Goal: Find specific page/section: Find specific page/section

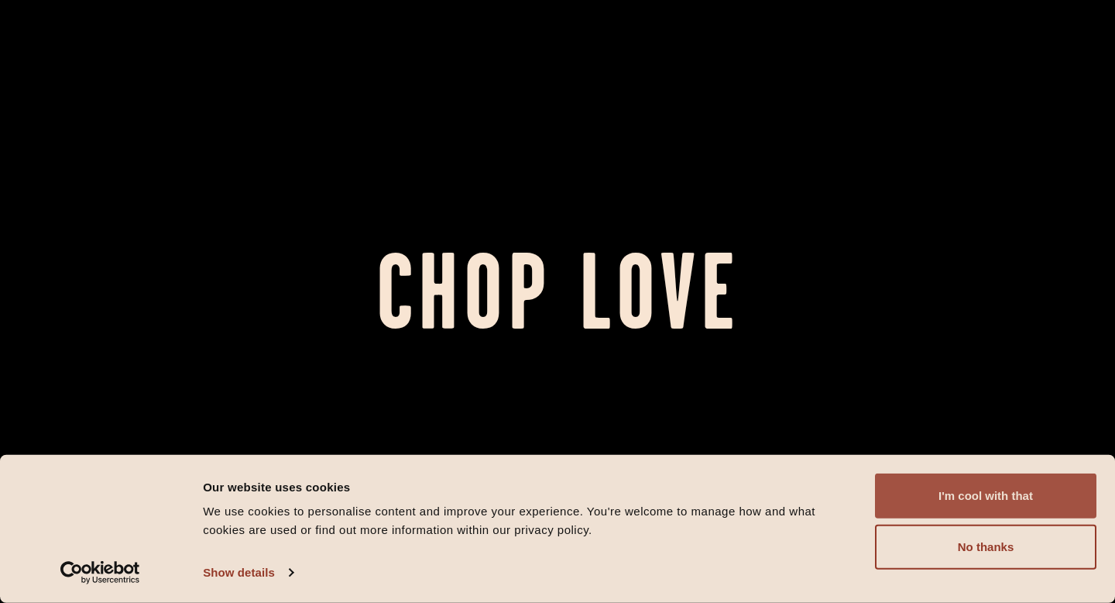
click at [1012, 496] on button "I'm cool with that" at bounding box center [986, 495] width 222 height 45
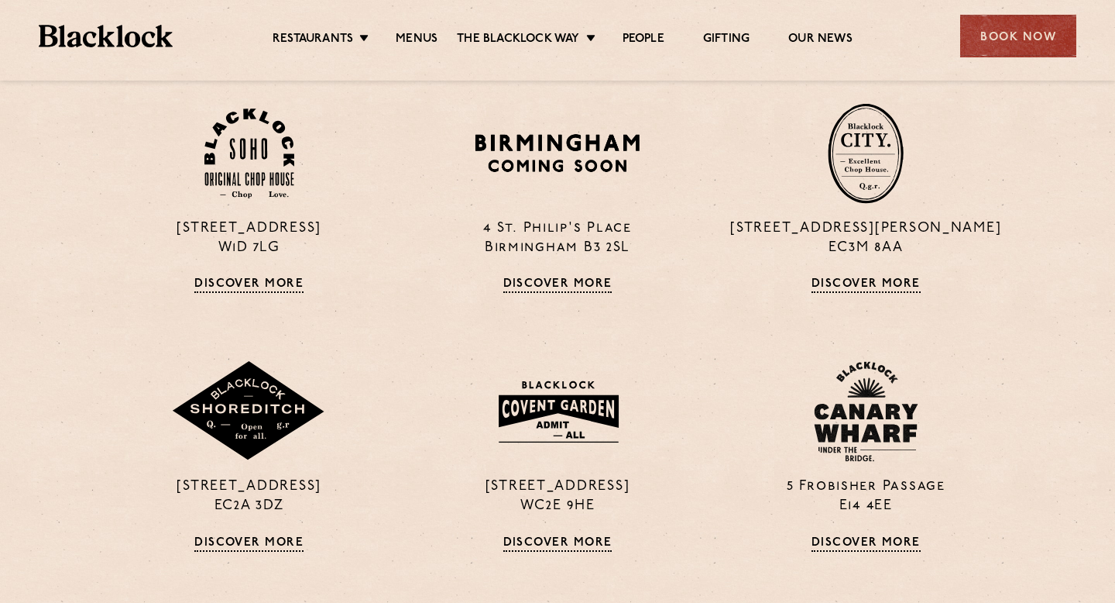
scroll to position [1118, 0]
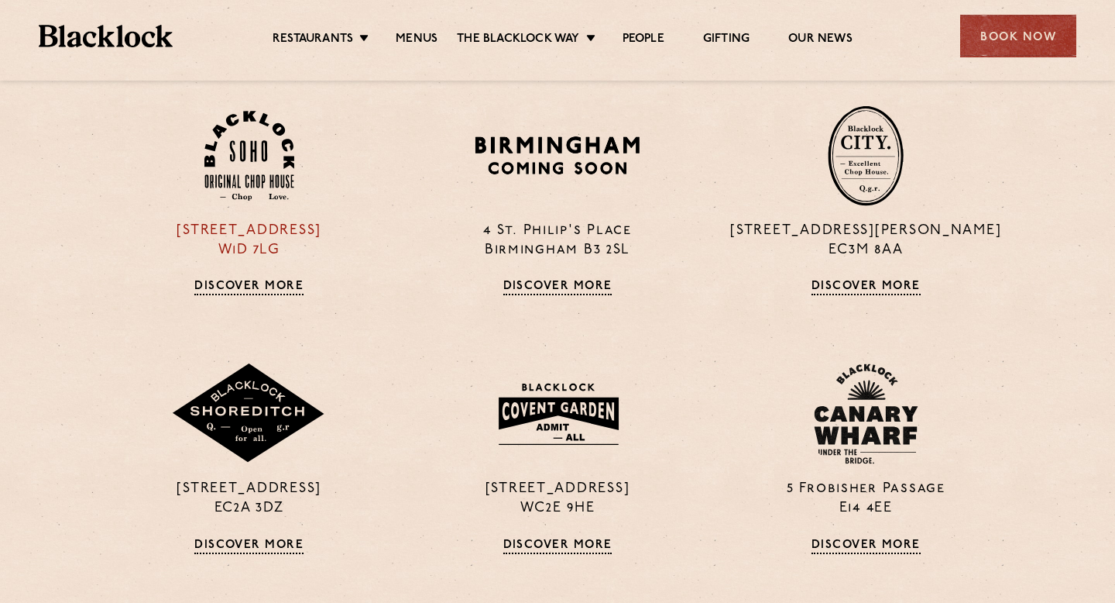
click at [253, 279] on div "24 Great Windmill Street W1D 7LG Discover More" at bounding box center [249, 200] width 308 height 190
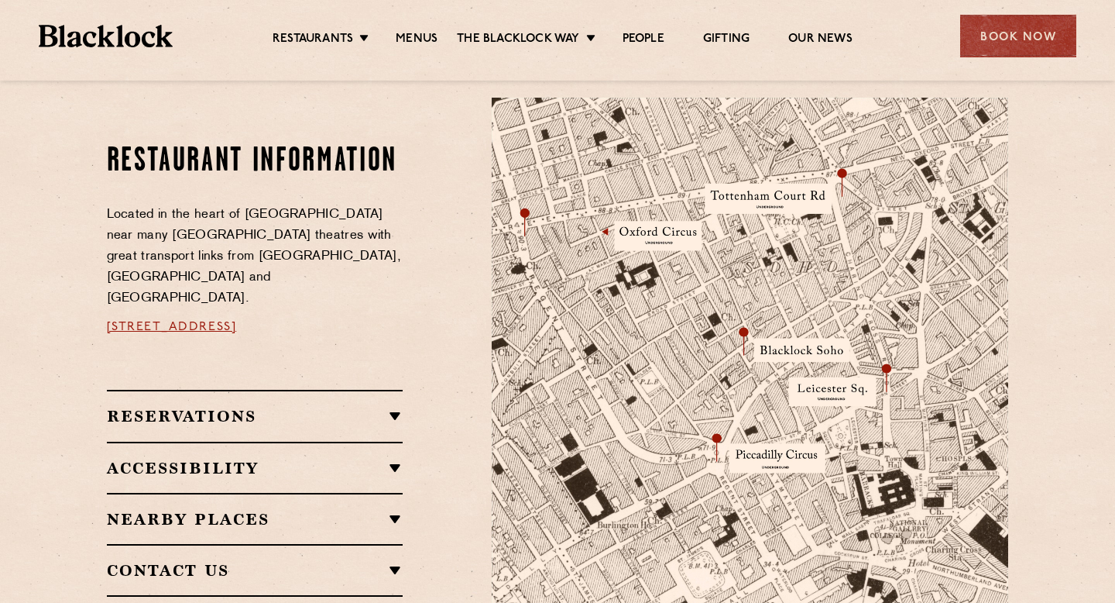
scroll to position [854, 0]
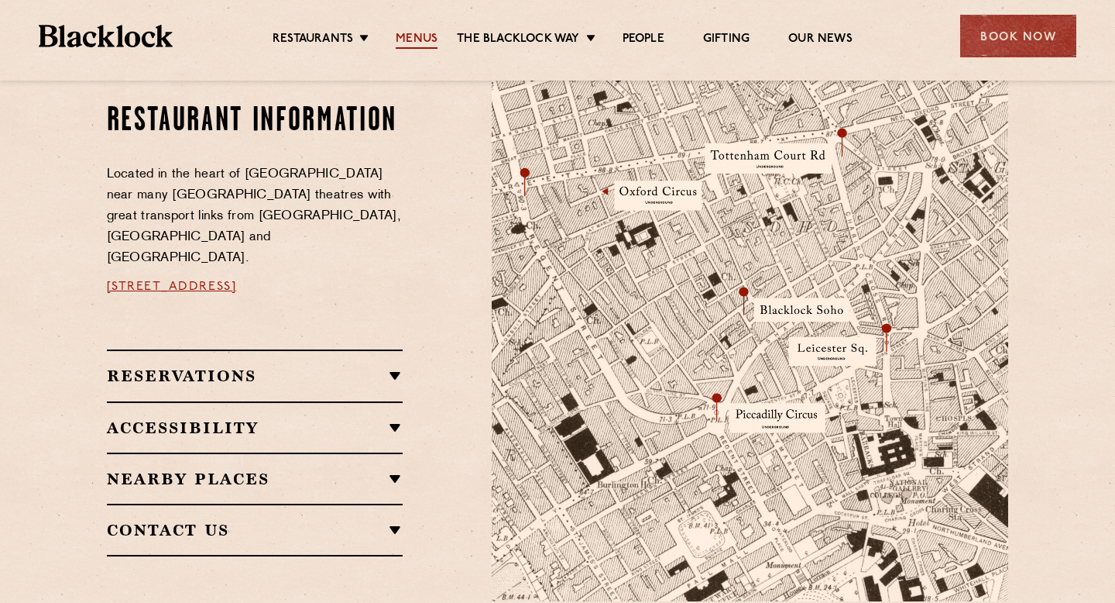
click at [426, 46] on link "Menus" at bounding box center [417, 40] width 42 height 17
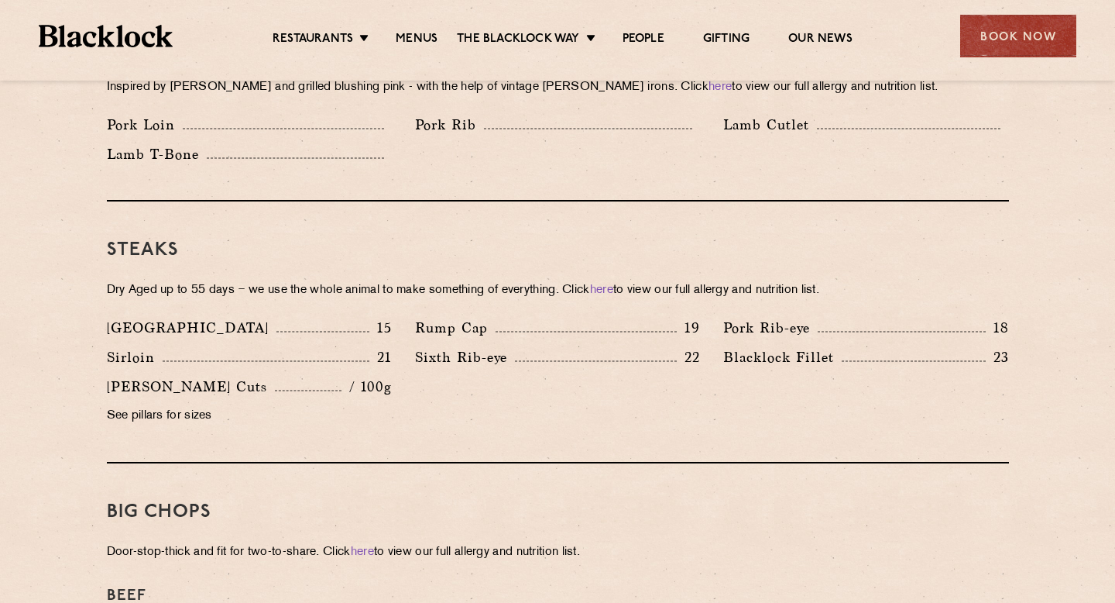
scroll to position [1389, 0]
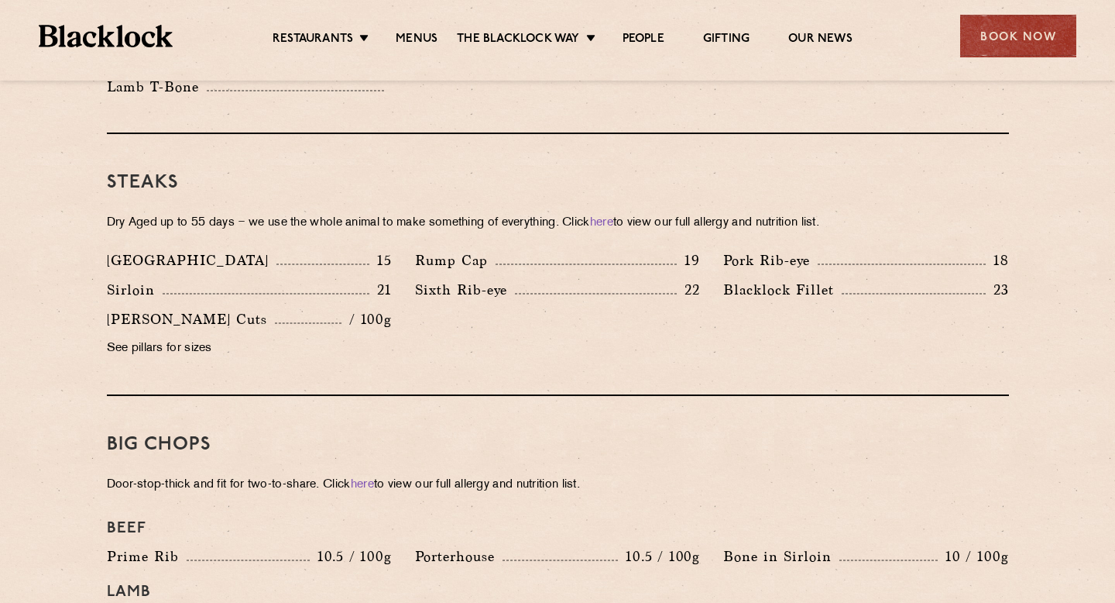
click at [176, 338] on p "See pillars for sizes" at bounding box center [249, 349] width 285 height 22
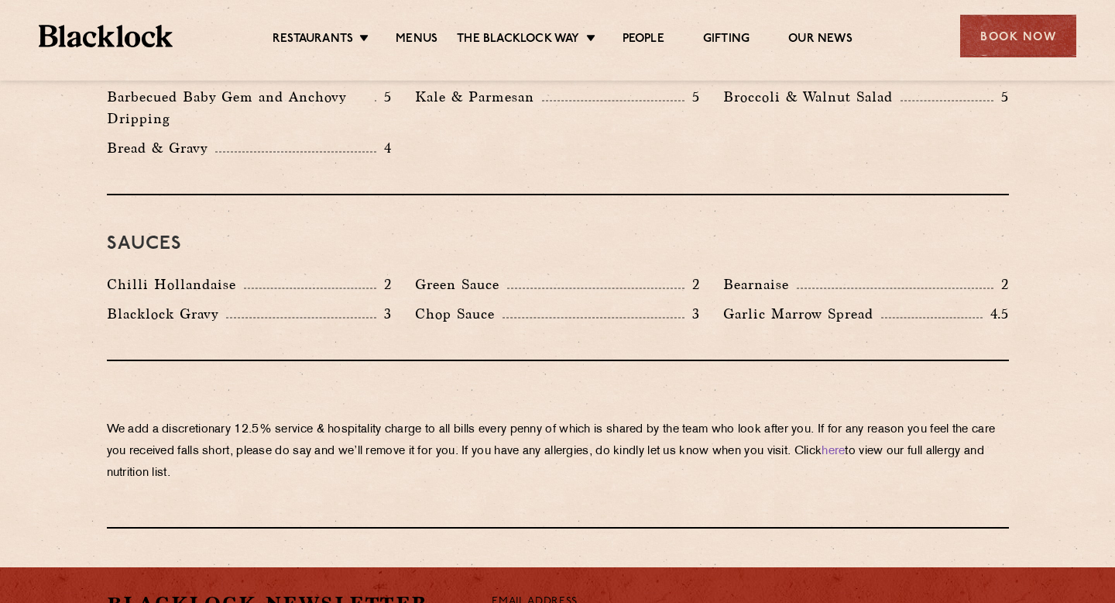
scroll to position [2742, 0]
